Goal: Register for event/course

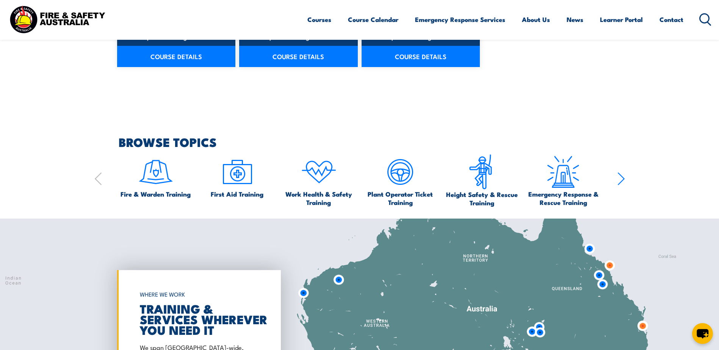
scroll to position [796, 0]
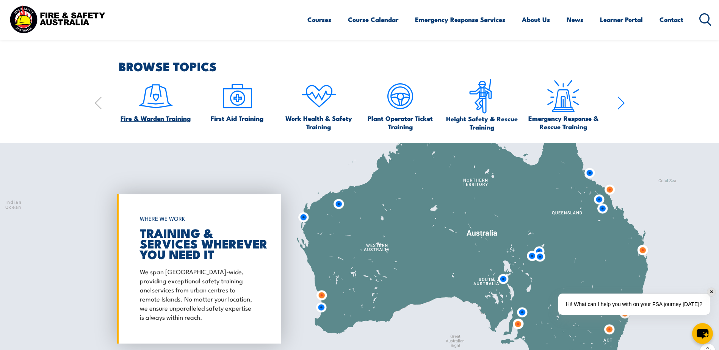
click at [157, 109] on img at bounding box center [156, 96] width 36 height 36
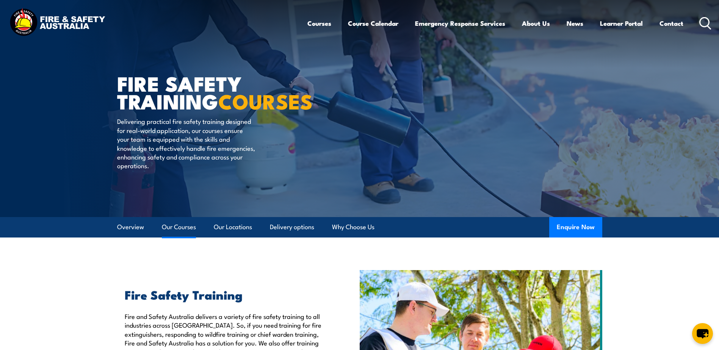
click at [175, 229] on link "Our Courses" at bounding box center [179, 227] width 34 height 20
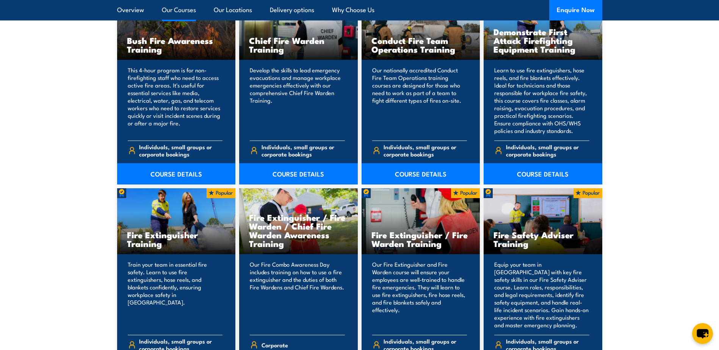
scroll to position [726, 0]
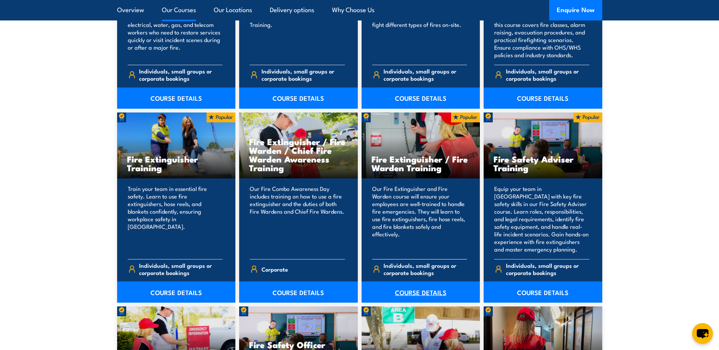
click at [424, 291] on link "COURSE DETAILS" at bounding box center [420, 291] width 119 height 21
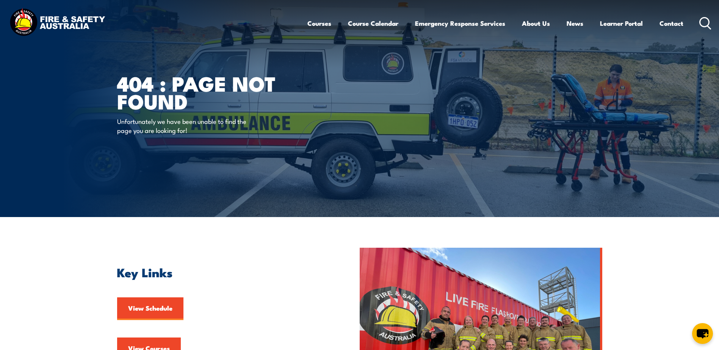
scroll to position [38, 0]
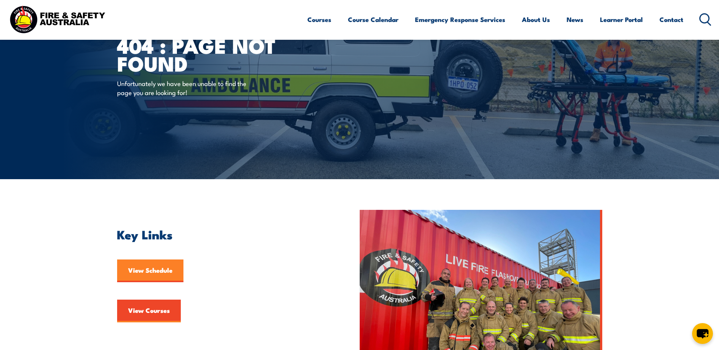
click at [162, 272] on link "View Schedule" at bounding box center [150, 270] width 66 height 23
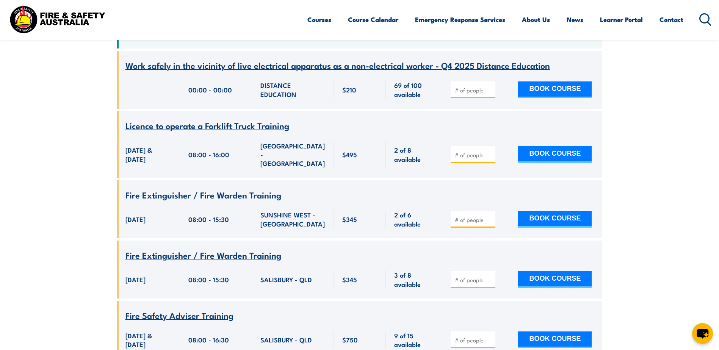
scroll to position [303, 0]
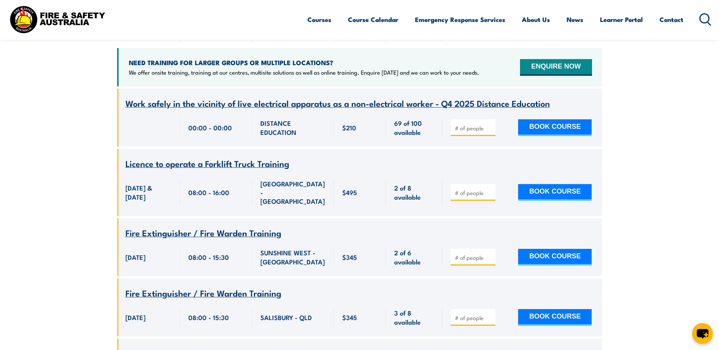
click at [170, 286] on span "Fire Extinguisher / Fire Warden Training" at bounding box center [203, 292] width 156 height 13
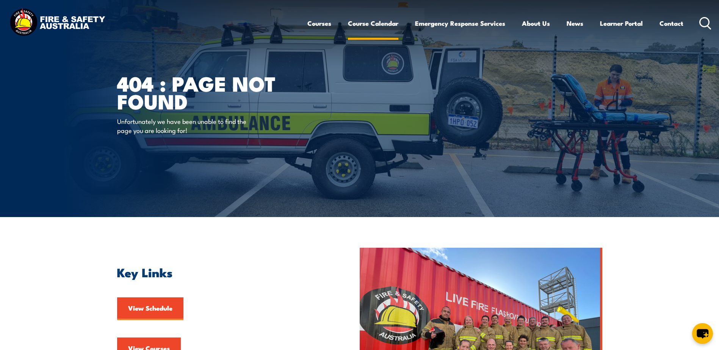
click at [377, 25] on link "Course Calendar" at bounding box center [373, 23] width 50 height 20
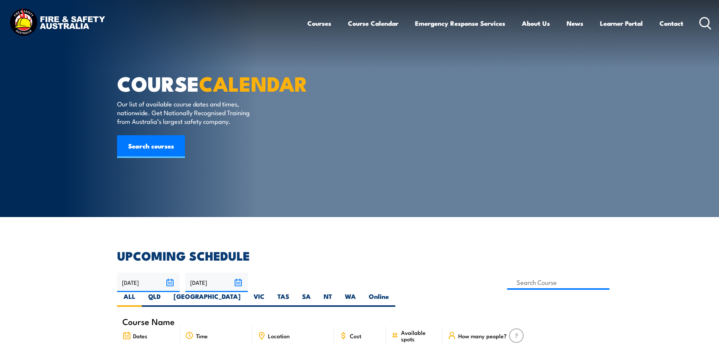
click at [319, 24] on link "Courses" at bounding box center [319, 23] width 24 height 20
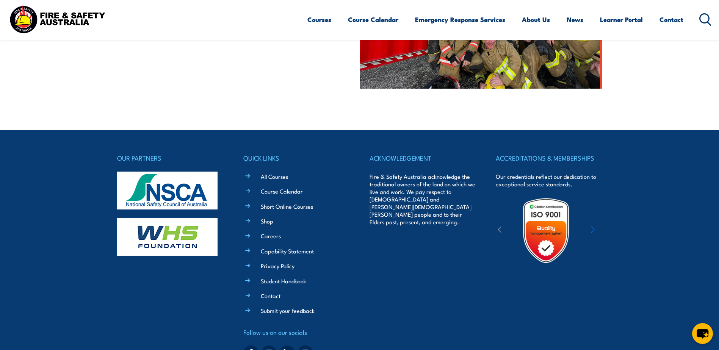
scroll to position [377, 0]
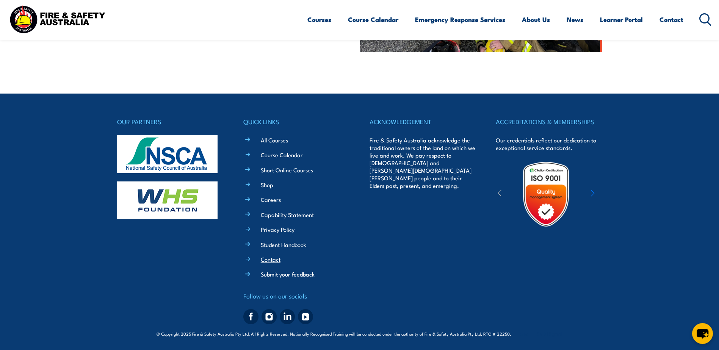
click at [277, 258] on link "Contact" at bounding box center [271, 259] width 20 height 8
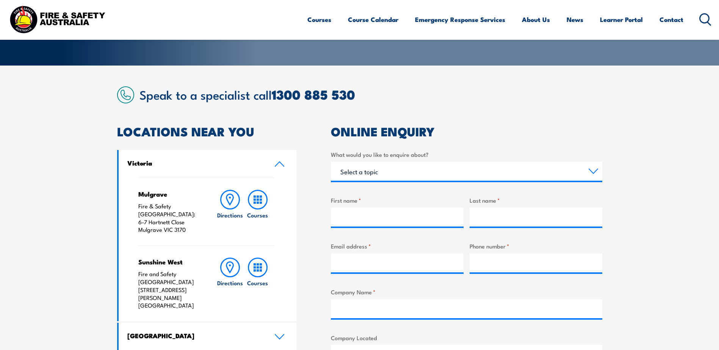
scroll to position [303, 0]
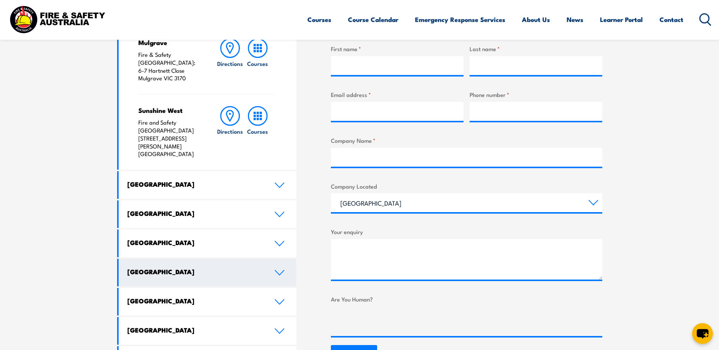
click at [246, 267] on h4 "[GEOGRAPHIC_DATA]" at bounding box center [195, 271] width 136 height 8
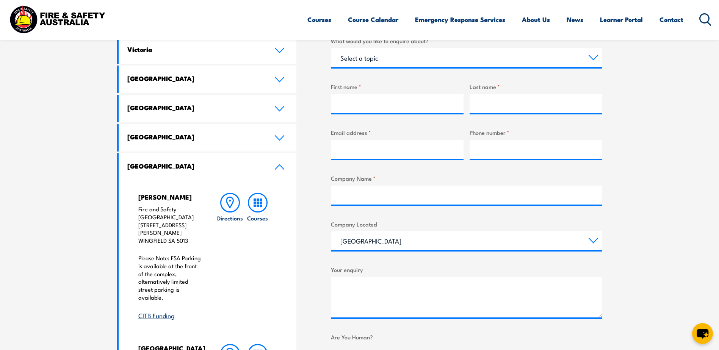
scroll to position [0, 0]
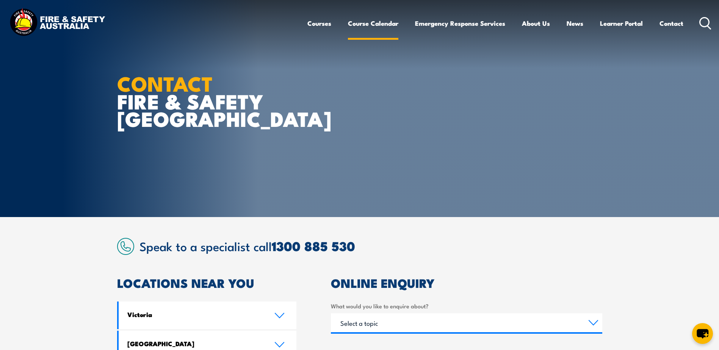
click at [357, 23] on link "Course Calendar" at bounding box center [373, 23] width 50 height 20
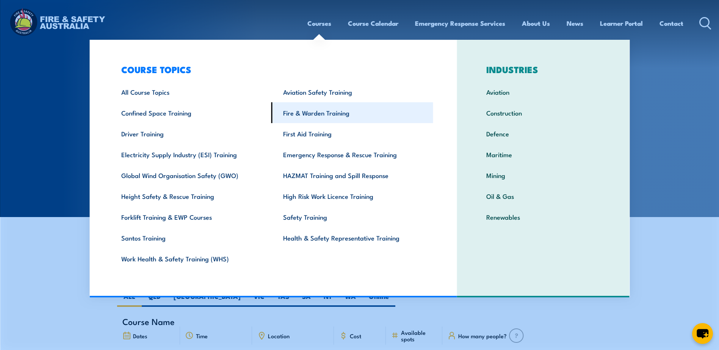
click at [314, 117] on link "Fire & Warden Training" at bounding box center [352, 112] width 162 height 21
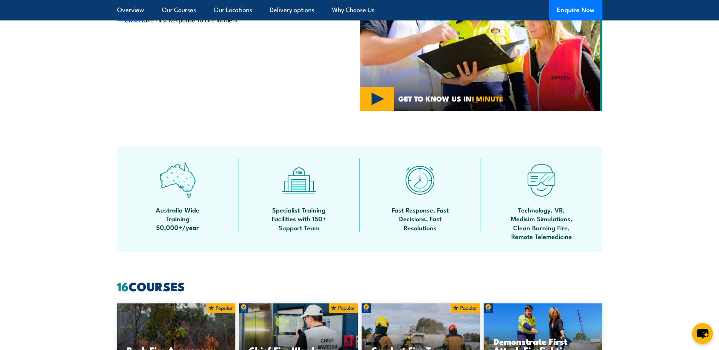
scroll to position [492, 0]
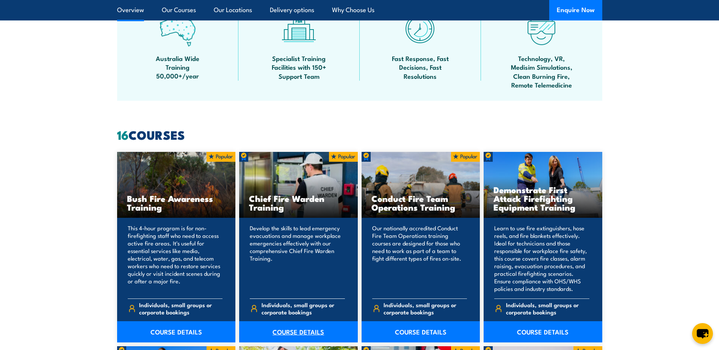
click at [292, 328] on link "COURSE DETAILS" at bounding box center [298, 331] width 119 height 21
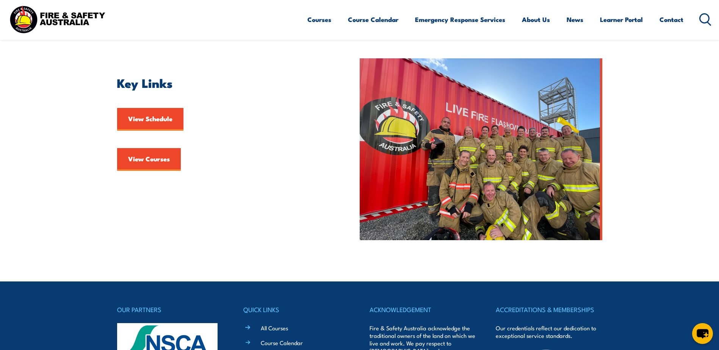
scroll to position [341, 0]
